Goal: Communication & Community: Answer question/provide support

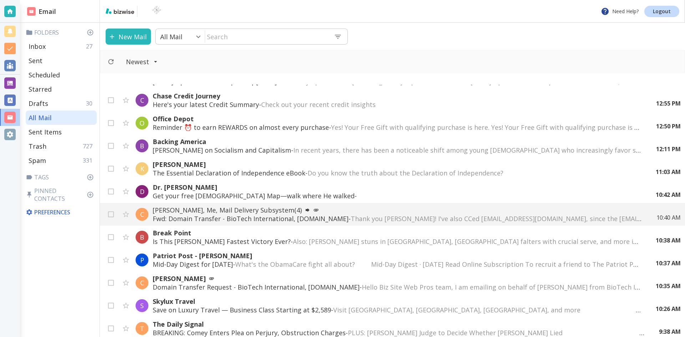
scroll to position [214, 0]
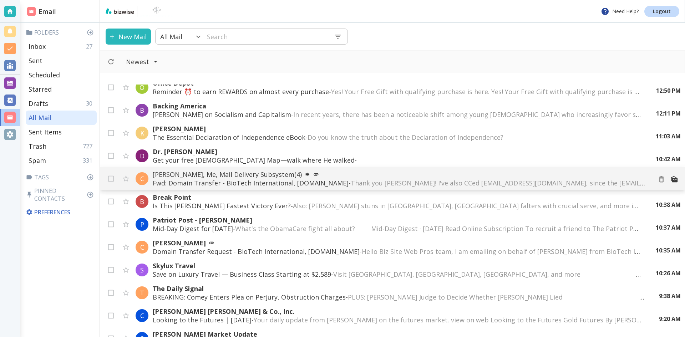
click at [224, 174] on p "[PERSON_NAME], Me, Mail Delivery Subsystem (4)" at bounding box center [400, 174] width 494 height 9
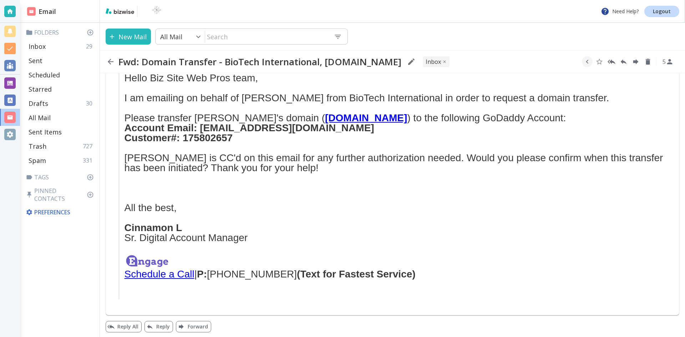
scroll to position [466, 0]
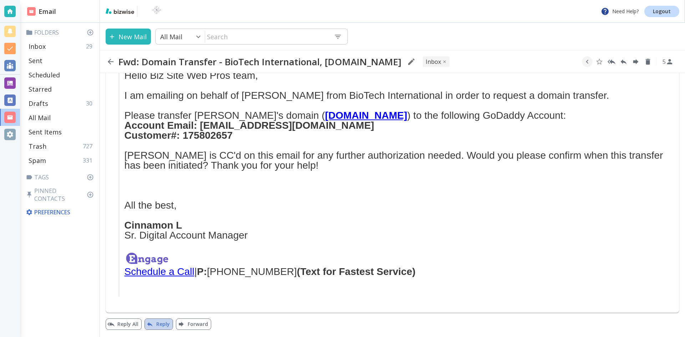
click at [161, 323] on button "Reply" at bounding box center [159, 324] width 29 height 11
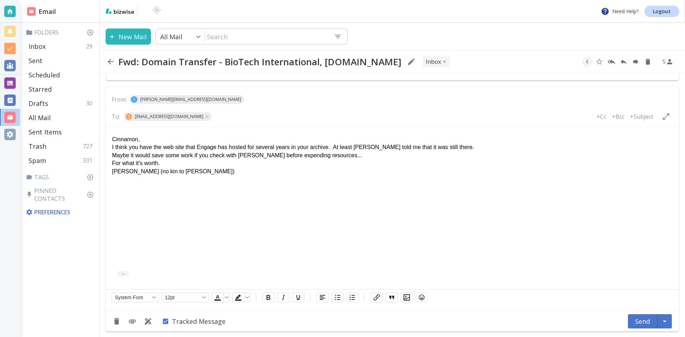
scroll to position [700, 0]
drag, startPoint x: 167, startPoint y: 160, endPoint x: 174, endPoint y: 163, distance: 7.2
click at [168, 161] on p "For what it's worth." at bounding box center [392, 162] width 561 height 8
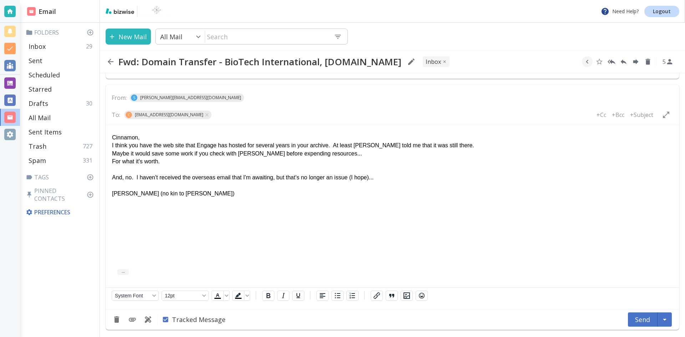
click at [465, 145] on p "I think you have the web site that Engage has hosted for several years in your …" at bounding box center [392, 146] width 561 height 8
click at [325, 153] on p "Maybe it would save some work if you check with [PERSON_NAME] before expending …" at bounding box center [392, 154] width 561 height 8
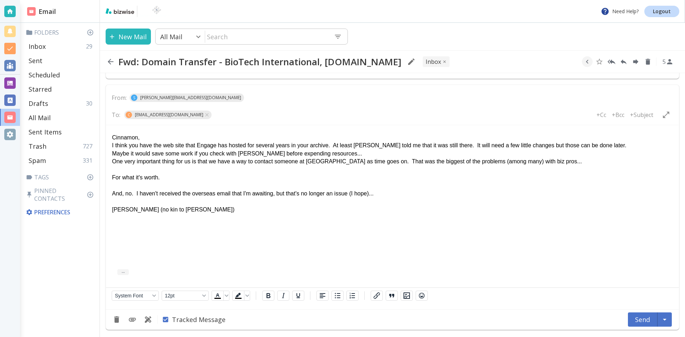
click at [383, 163] on p "One very important thing for us is that we have a way to contact someone at [GE…" at bounding box center [392, 162] width 561 height 8
click at [583, 162] on p "One very important thing for us is that we have a way to contact someone at [GE…" at bounding box center [392, 162] width 561 height 8
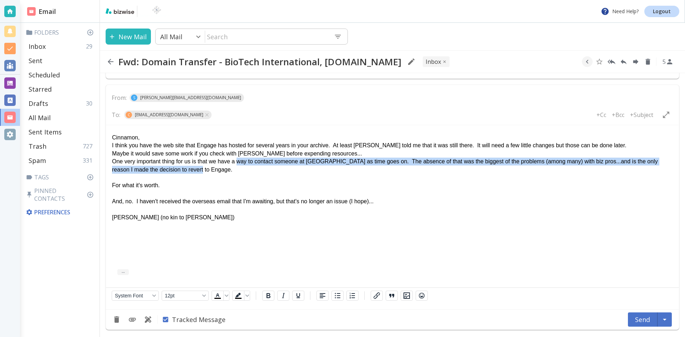
click at [236, 166] on p "One very important thing for us is that we have a way to contact someone at [GE…" at bounding box center [392, 166] width 561 height 16
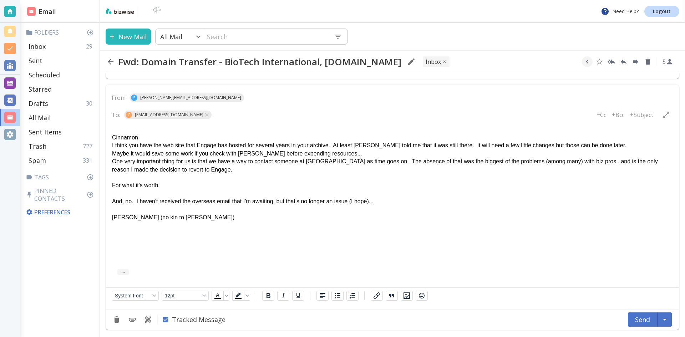
click at [235, 165] on p "One very important thing for us is that we have a way to contact someone at [GE…" at bounding box center [392, 166] width 561 height 16
click at [642, 320] on button "Send" at bounding box center [643, 320] width 30 height 14
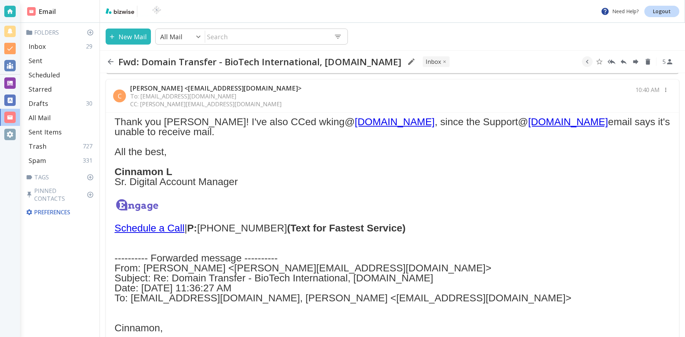
scroll to position [0, 0]
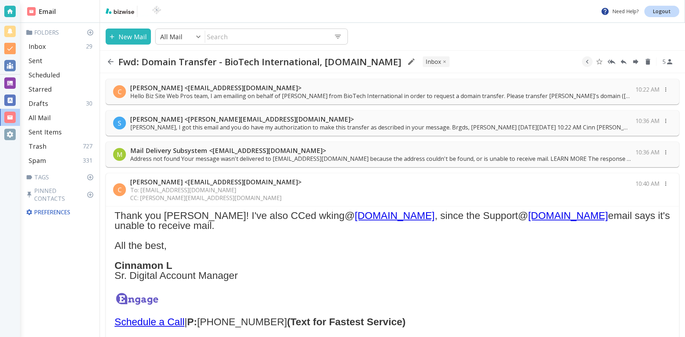
click at [110, 60] on icon "button" at bounding box center [111, 62] width 6 height 6
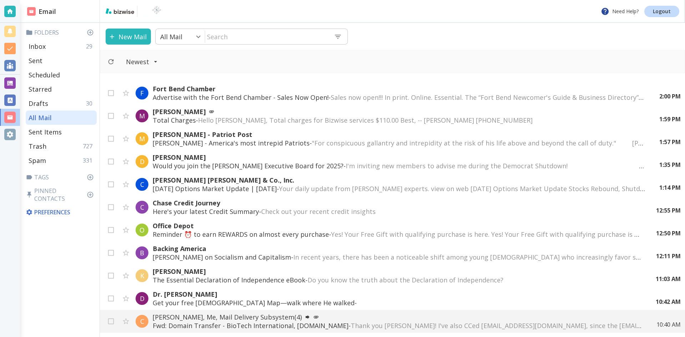
scroll to position [107, 0]
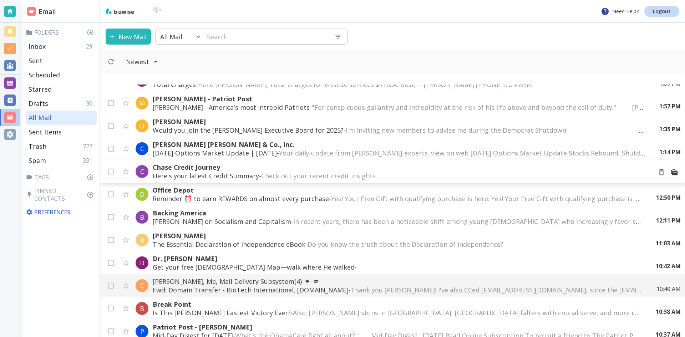
click at [212, 165] on p "Chase Credit Journey" at bounding box center [400, 167] width 494 height 9
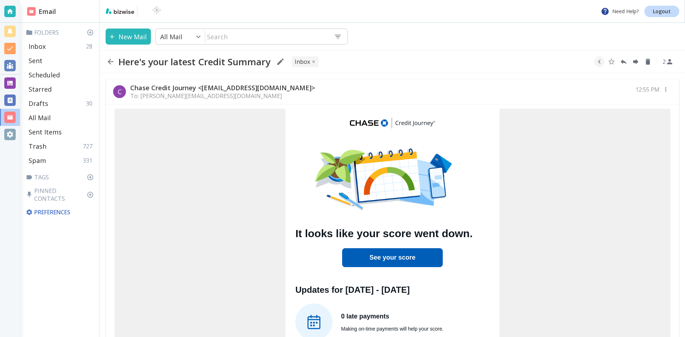
click at [386, 256] on link "See your score" at bounding box center [392, 257] width 46 height 7
